Goal: Transaction & Acquisition: Purchase product/service

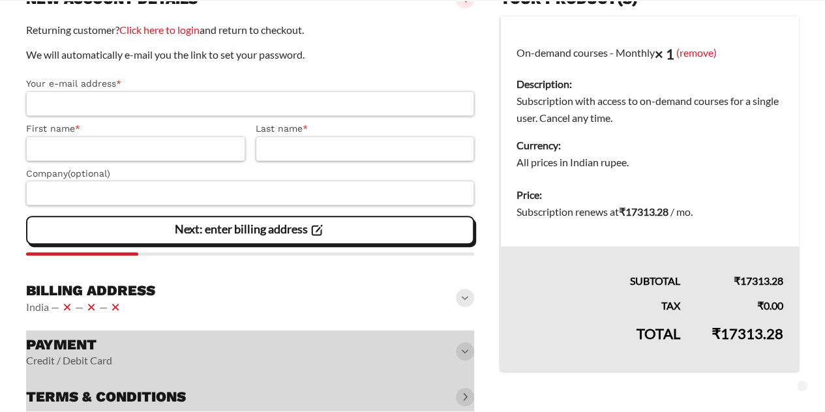
scroll to position [90, 0]
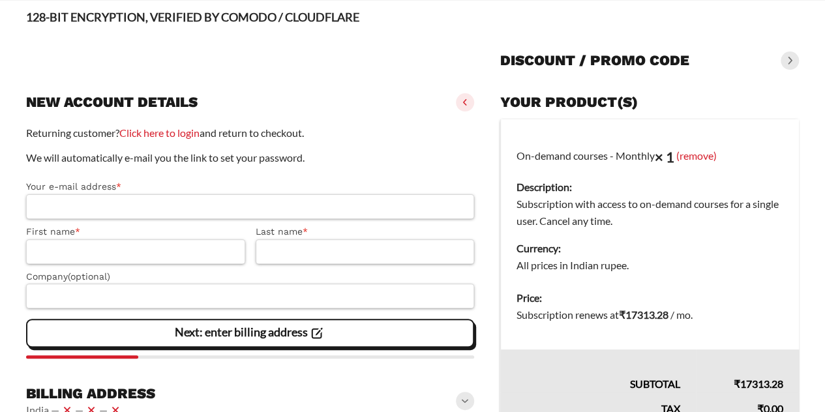
click at [793, 58] on span at bounding box center [789, 61] width 18 height 18
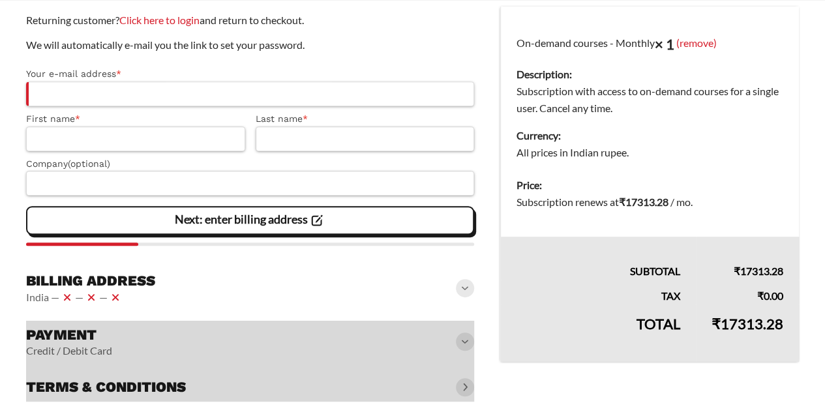
scroll to position [266, 0]
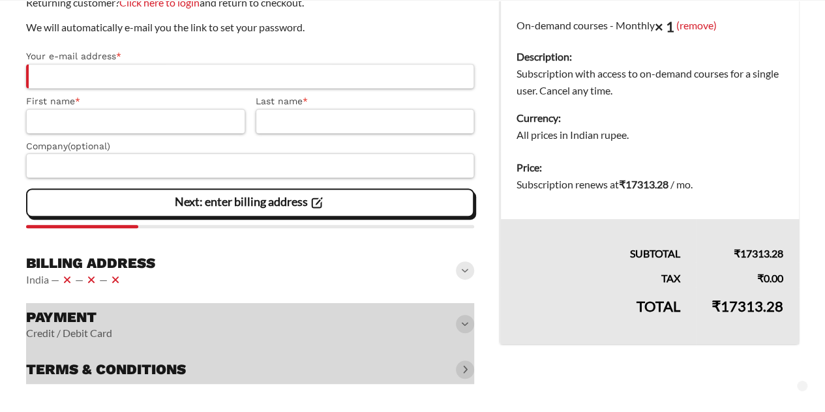
click at [155, 376] on div at bounding box center [250, 343] width 448 height 81
click at [469, 374] on div at bounding box center [250, 343] width 448 height 81
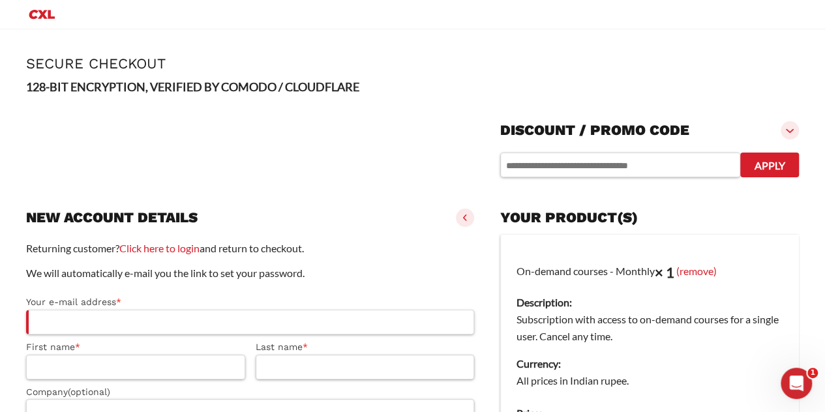
scroll to position [0, 0]
click at [798, 389] on icon "Open Intercom Messenger" at bounding box center [797, 384] width 22 height 22
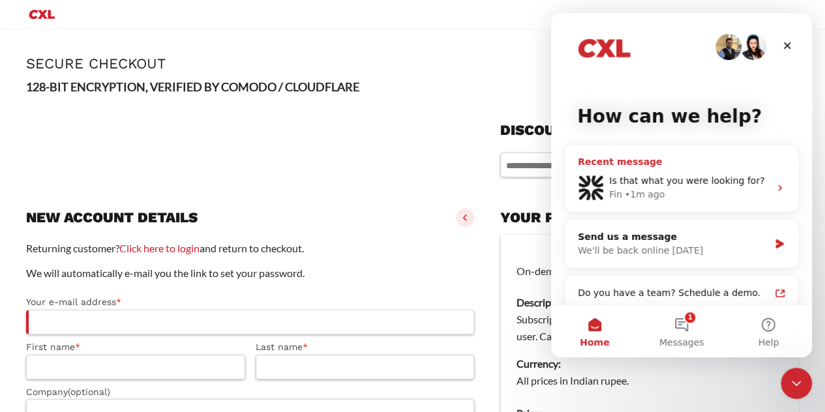
click at [631, 175] on span "Is that what you were looking for?" at bounding box center [686, 180] width 155 height 10
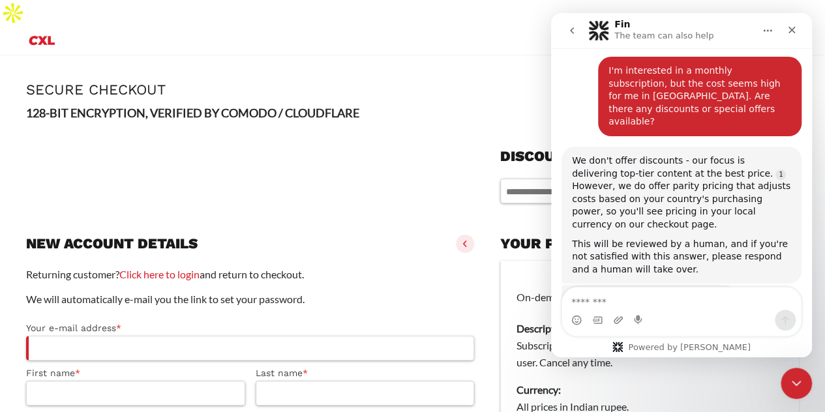
scroll to position [72, 0]
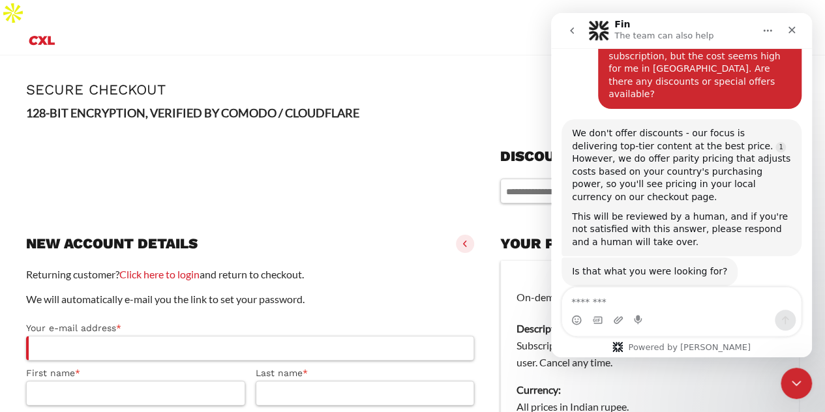
click at [698, 306] on textarea "Message…" at bounding box center [681, 299] width 239 height 22
type textarea "**********"
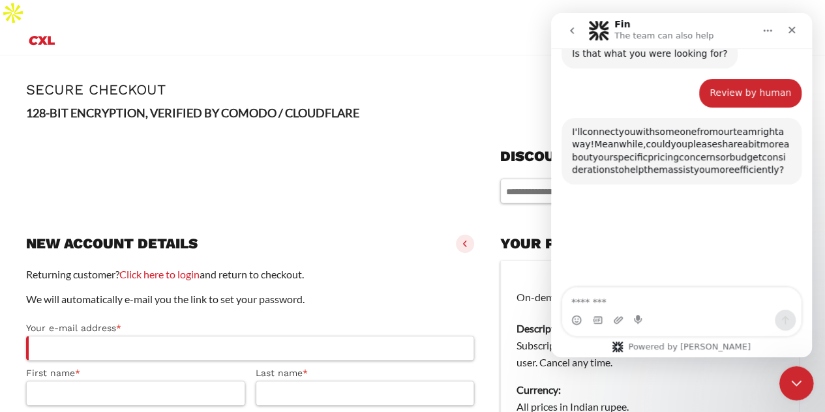
scroll to position [299, 0]
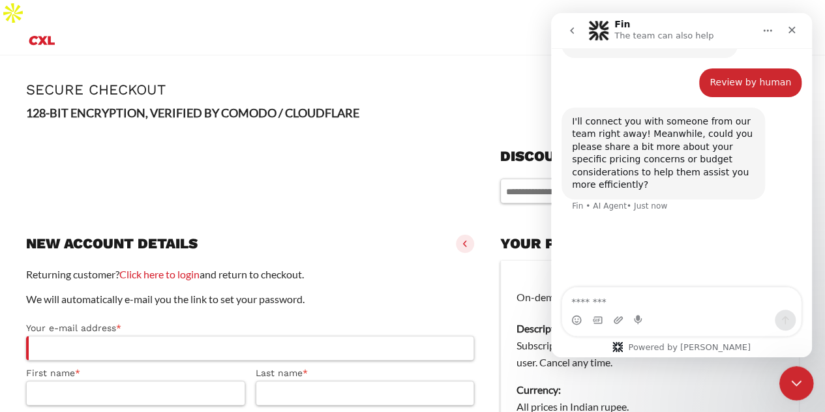
click at [789, 381] on icon "Close Intercom Messenger" at bounding box center [794, 382] width 16 height 16
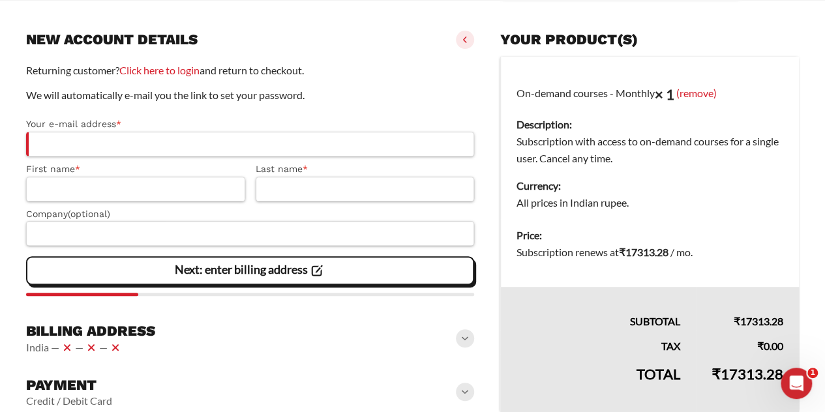
scroll to position [266, 0]
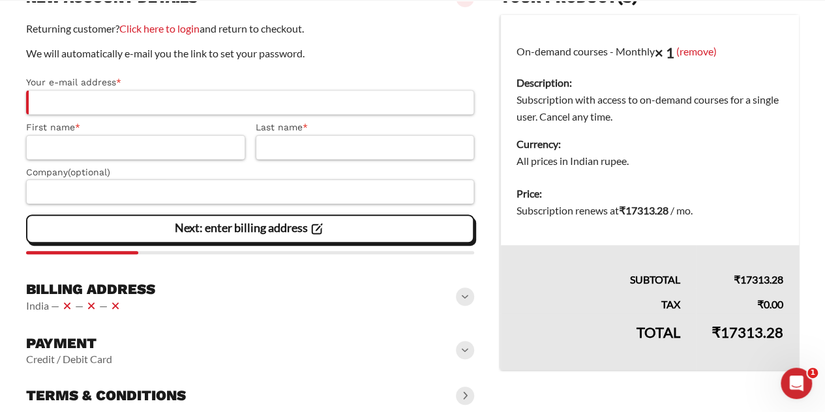
click at [0, 0] on slot "Next: enter billing address" at bounding box center [0, 0] width 0 height 0
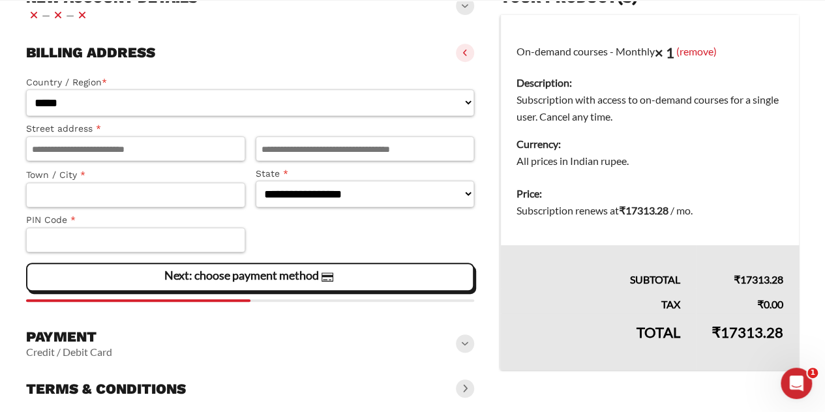
scroll to position [259, 0]
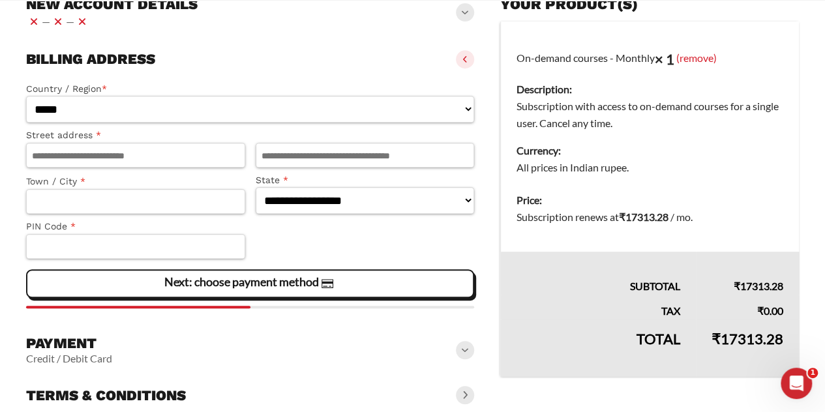
click at [460, 341] on span at bounding box center [465, 350] width 18 height 18
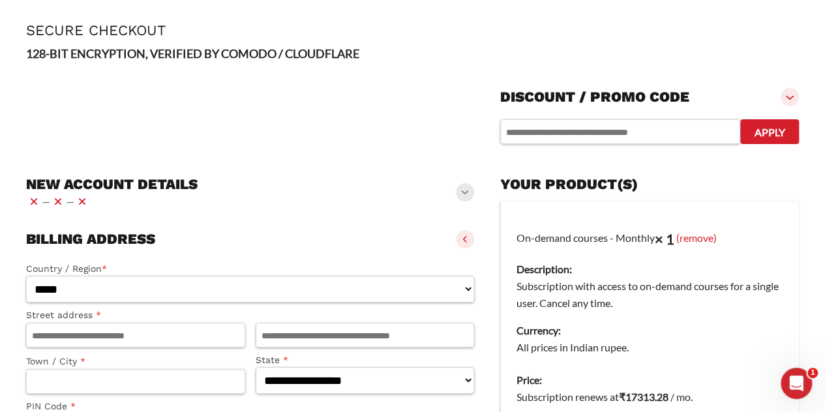
scroll to position [0, 0]
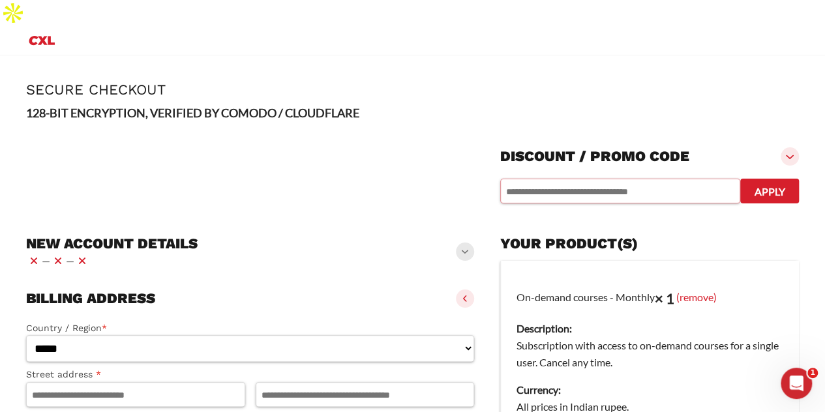
click at [574, 179] on input "text" at bounding box center [620, 191] width 240 height 25
click at [567, 179] on input "text" at bounding box center [620, 191] width 240 height 25
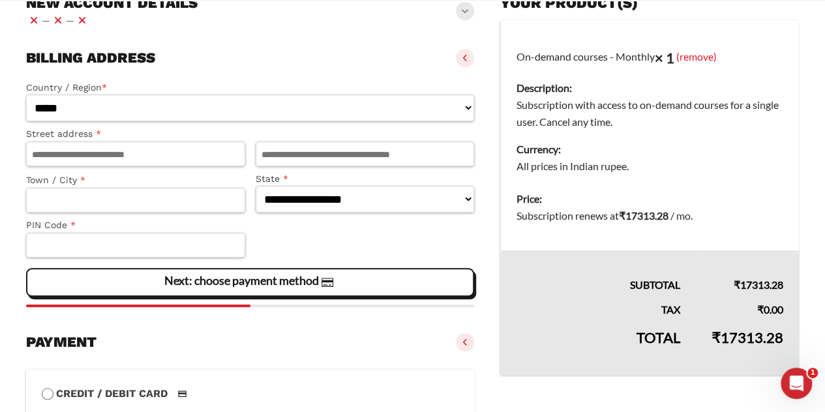
scroll to position [326, 0]
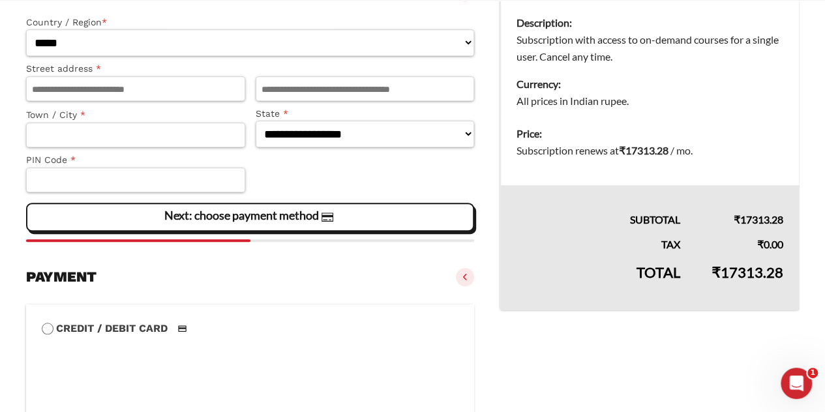
drag, startPoint x: 782, startPoint y: 248, endPoint x: 698, endPoint y: 248, distance: 84.8
click at [698, 253] on td "₹ 17313.28" at bounding box center [747, 281] width 103 height 57
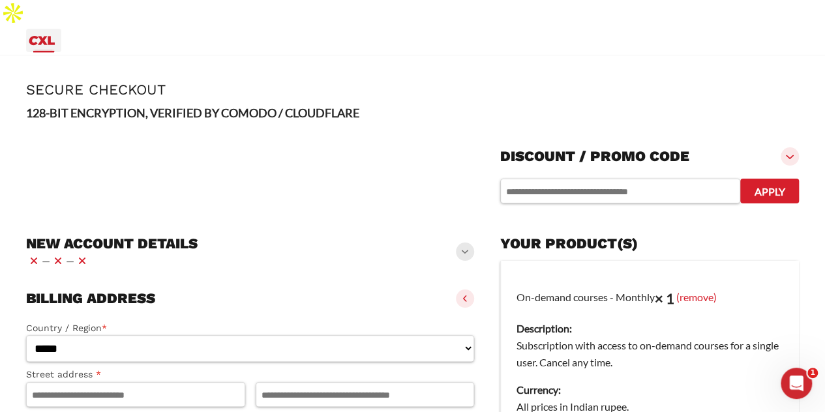
click at [31, 33] on icon "Primary Menu" at bounding box center [41, 41] width 31 height 16
